Goal: Entertainment & Leisure: Consume media (video, audio)

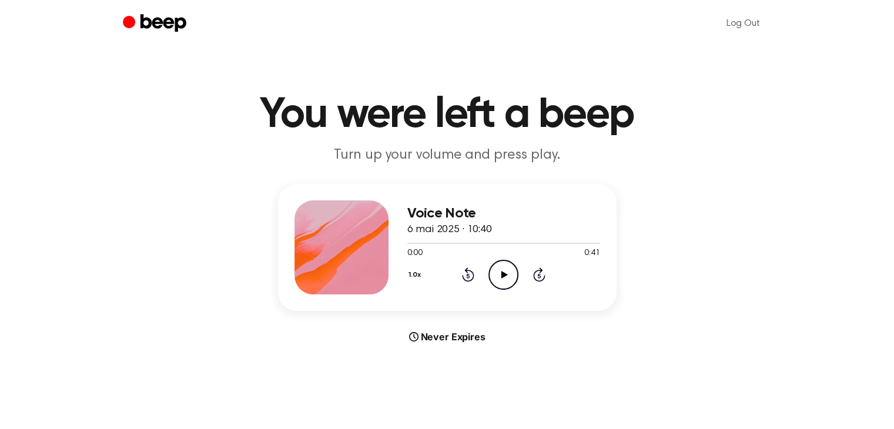
click at [495, 274] on icon "Play Audio" at bounding box center [503, 275] width 30 height 30
click at [505, 278] on icon "Play Audio" at bounding box center [503, 275] width 30 height 30
click at [503, 271] on icon "Play Audio" at bounding box center [503, 275] width 30 height 30
click at [500, 264] on icon "Play Audio" at bounding box center [503, 275] width 30 height 30
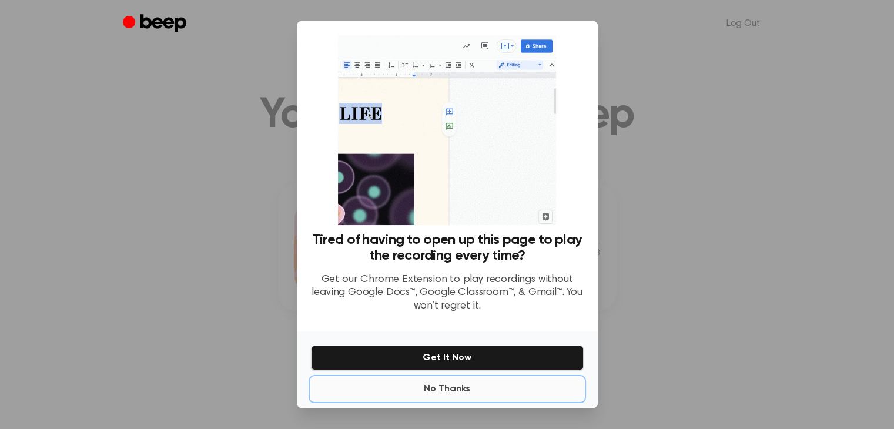
click at [456, 391] on button "No Thanks" at bounding box center [447, 389] width 273 height 24
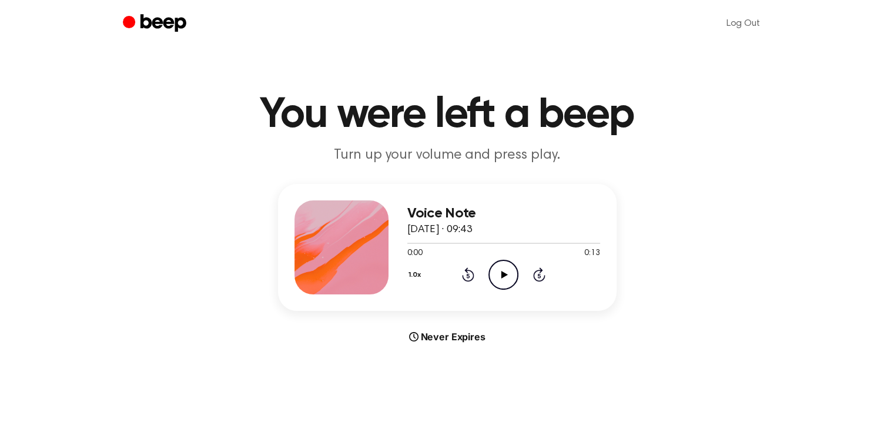
click at [496, 270] on icon "Play Audio" at bounding box center [503, 275] width 30 height 30
